Goal: Find contact information: Find contact information

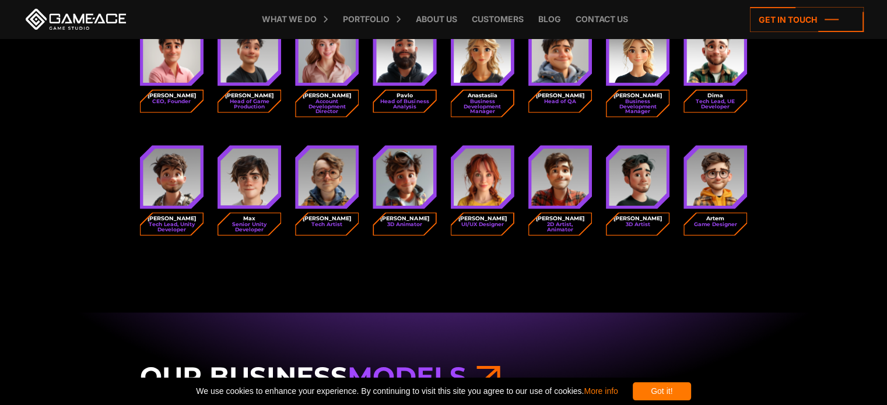
scroll to position [1633, 0]
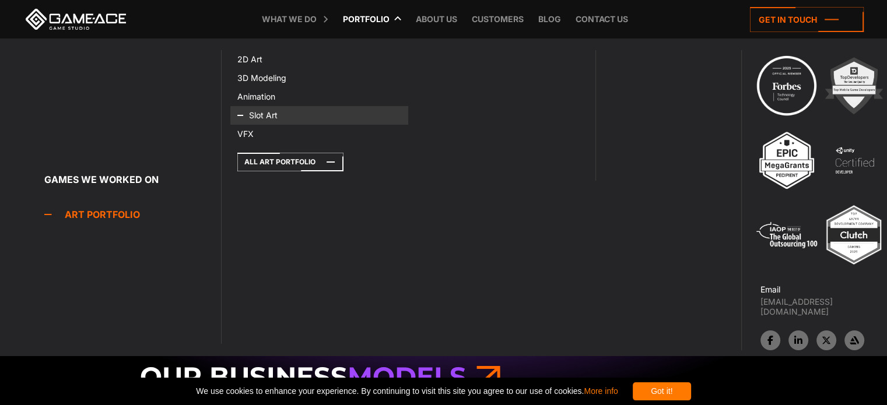
click at [261, 117] on icon at bounding box center [251, 115] width 28 height 19
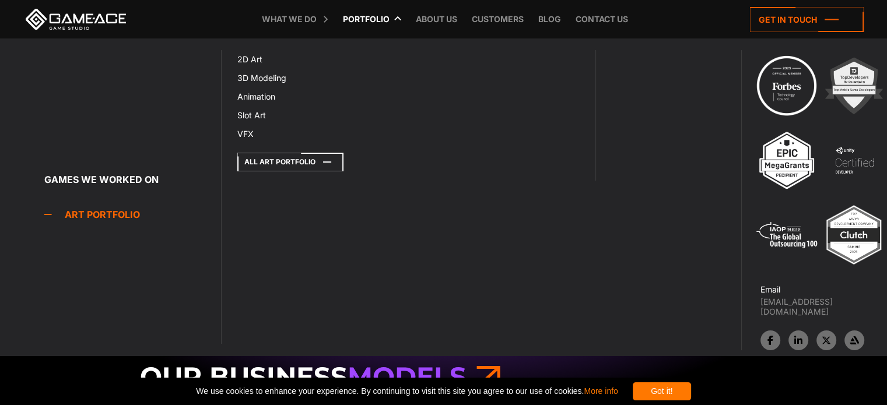
click at [289, 158] on icon at bounding box center [290, 162] width 106 height 19
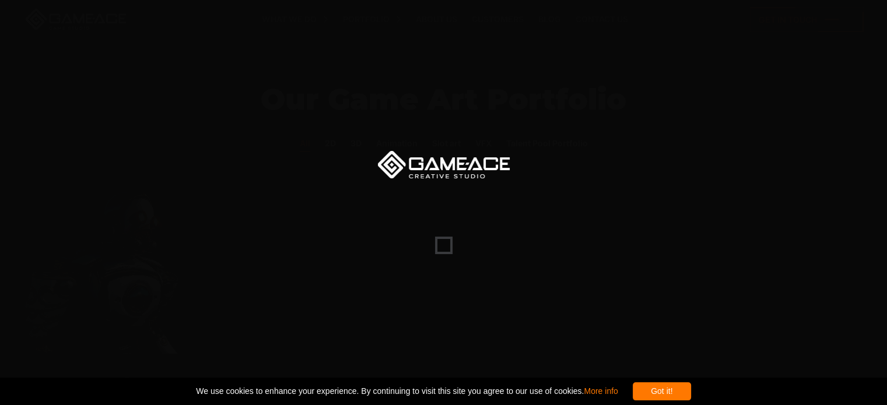
drag, startPoint x: 694, startPoint y: 385, endPoint x: 658, endPoint y: 343, distance: 55.0
click at [690, 383] on div "Got it!" at bounding box center [662, 392] width 58 height 18
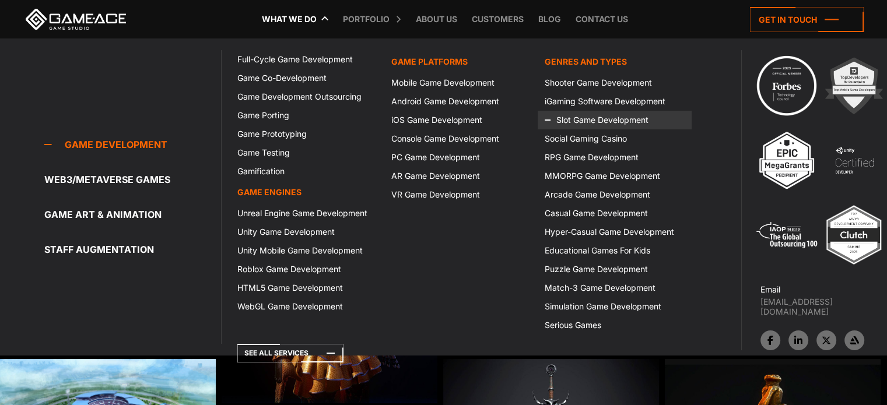
click at [615, 120] on link "Slot Game Development" at bounding box center [614, 120] width 153 height 19
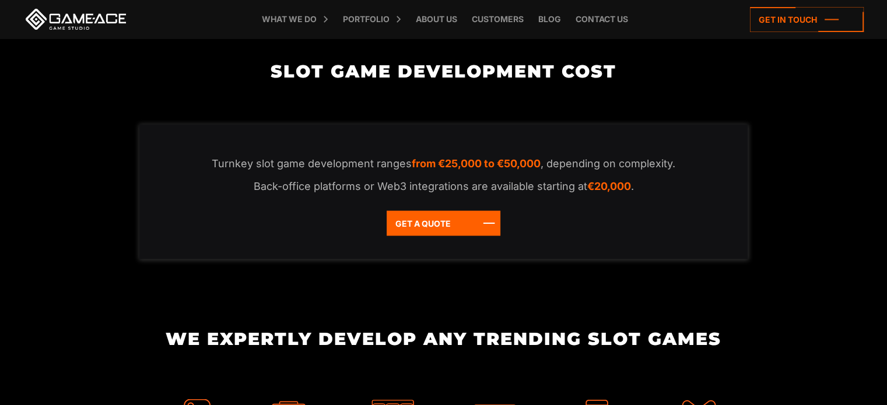
scroll to position [2333, 0]
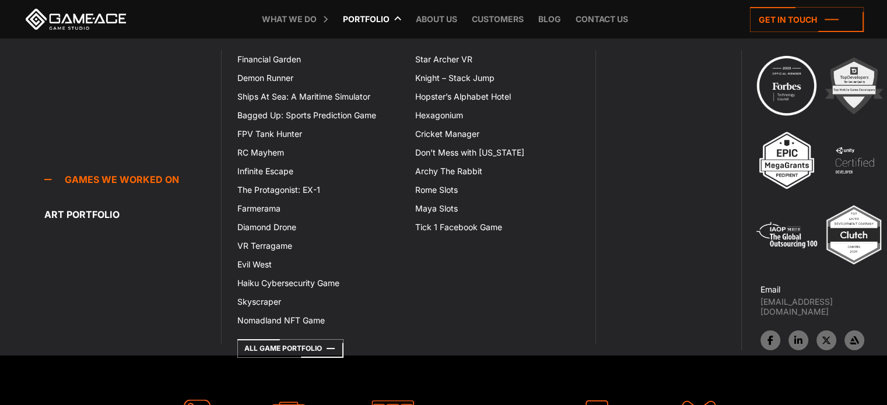
click at [386, 24] on link "Portfolio" at bounding box center [366, 19] width 58 height 38
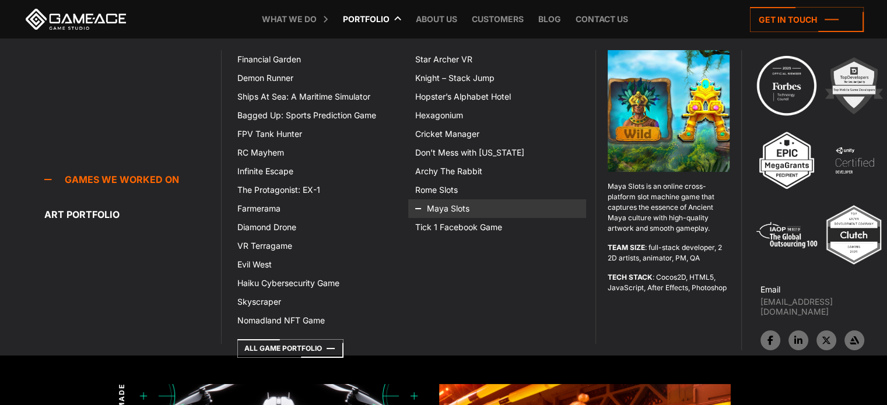
click at [451, 206] on link "Maya Slots" at bounding box center [497, 208] width 178 height 19
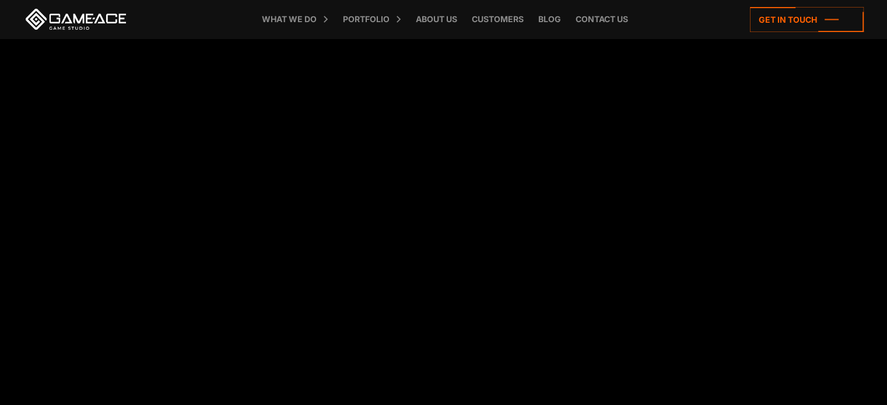
scroll to position [1516, 0]
click at [600, 27] on link "Contact us" at bounding box center [602, 19] width 64 height 38
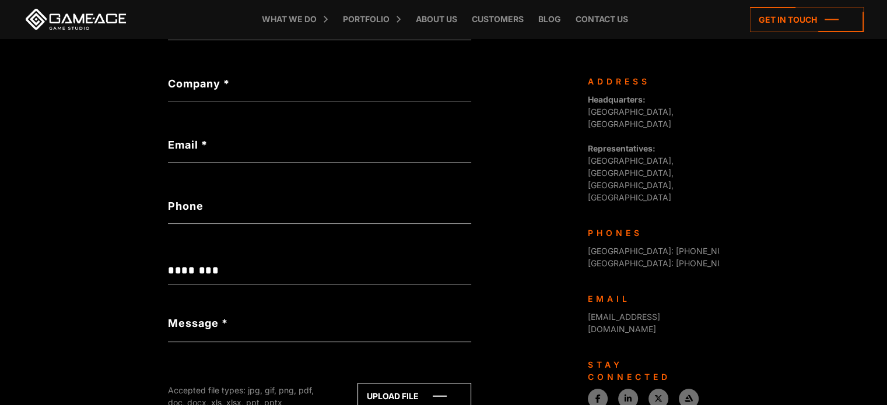
scroll to position [493, 0]
